Goal: Task Accomplishment & Management: Use online tool/utility

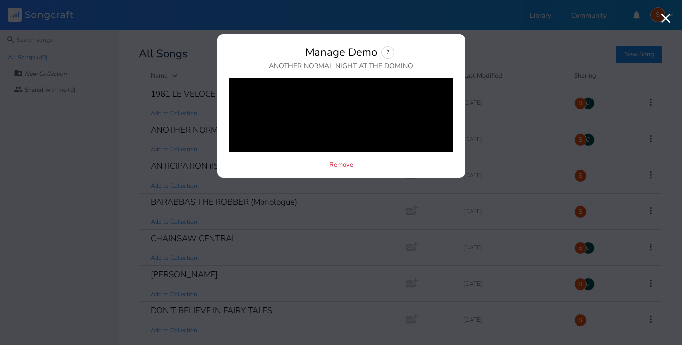
click at [667, 16] on icon "button" at bounding box center [666, 18] width 9 height 9
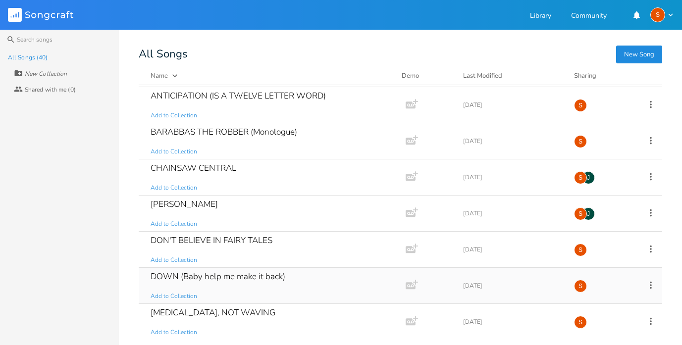
scroll to position [38, 0]
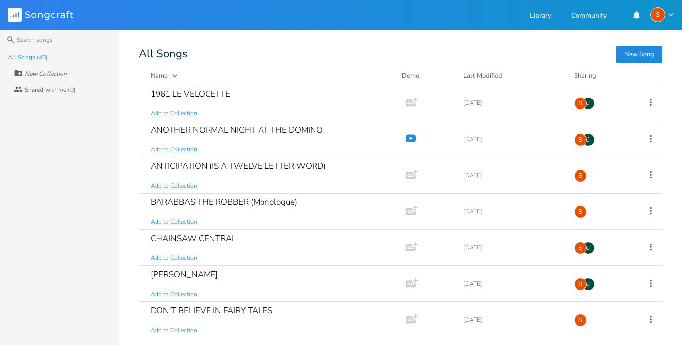
scroll to position [349, 0]
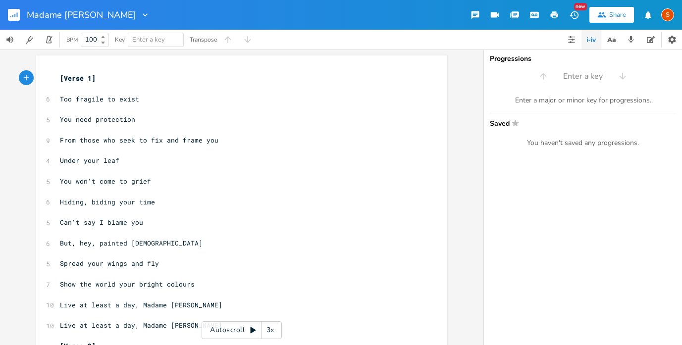
click at [136, 16] on div at bounding box center [143, 15] width 14 height 10
click at [122, 29] on span "Edit Rename" at bounding box center [118, 28] width 31 height 7
type input "MADAME BUTTERFLY"
click at [265, 85] on pre "​" at bounding box center [237, 89] width 358 height 10
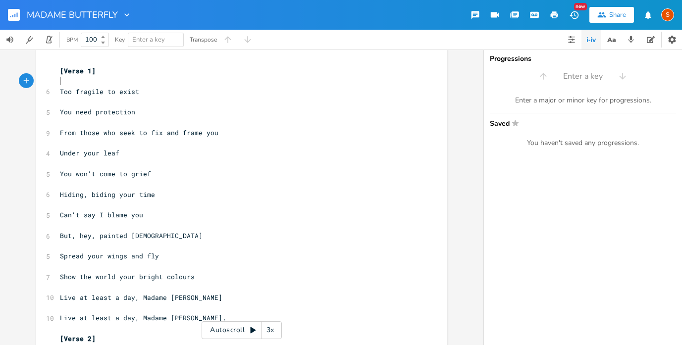
scroll to position [8, 0]
